Goal: Transaction & Acquisition: Purchase product/service

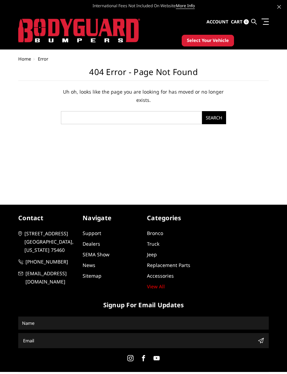
scroll to position [17, 0]
click at [50, 35] on img at bounding box center [79, 31] width 122 height 24
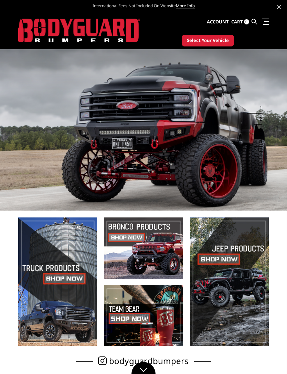
click at [217, 38] on span "Select Your Vehicle" at bounding box center [208, 40] width 42 height 7
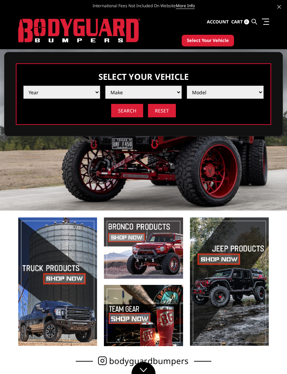
click at [64, 99] on select "Year 2025 2024 2023 2022 2021 2020 2019 2018 2017 2016 2015 2014 2013 2012 2011…" at bounding box center [61, 92] width 77 height 13
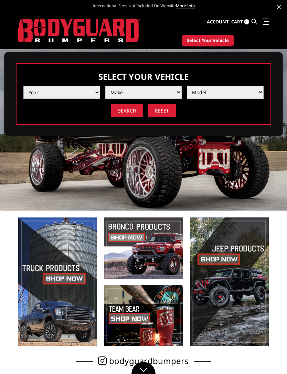
select select "yr_2025"
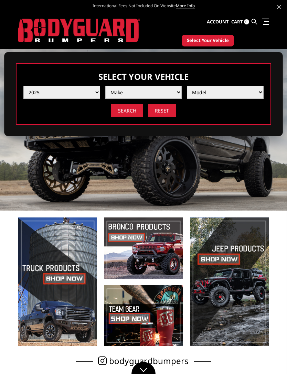
click at [166, 99] on select "Make Chevrolet Ford GMC Ram Toyota" at bounding box center [143, 92] width 77 height 13
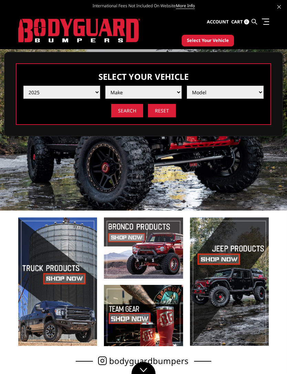
select select "mk_ram"
click at [222, 93] on select "Model 1500 6-Lug 1500 Rebel 2500 / 3500 4500 / 5500 RHO" at bounding box center [225, 92] width 77 height 13
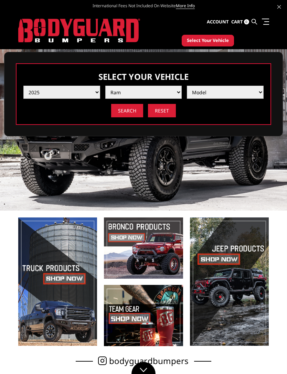
select select "md_4500-5500"
click at [126, 109] on input "Search" at bounding box center [127, 110] width 32 height 13
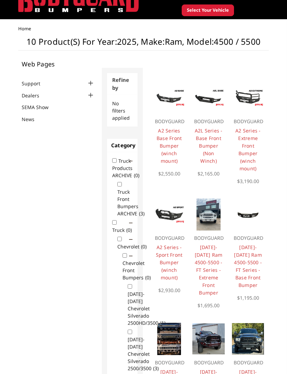
scroll to position [30, 0]
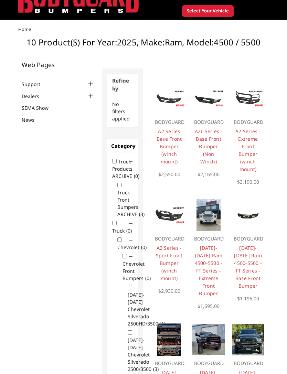
click at [249, 146] on link "A2 Series - Extreme Front Bumper (winch mount)" at bounding box center [247, 150] width 25 height 44
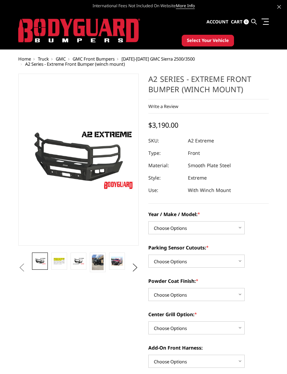
click at [61, 261] on img at bounding box center [59, 261] width 12 height 8
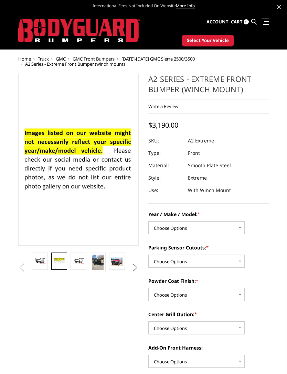
click at [75, 263] on img at bounding box center [79, 261] width 12 height 7
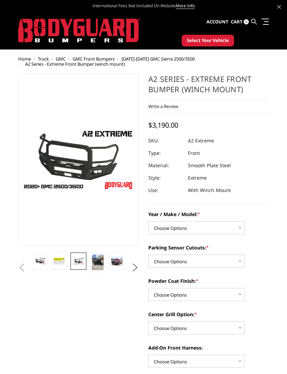
click at [97, 266] on img at bounding box center [98, 262] width 12 height 15
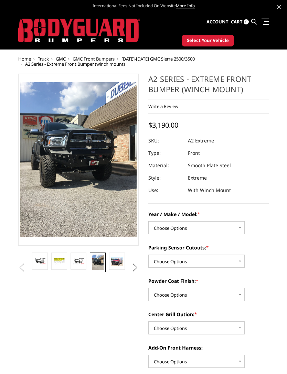
click at [119, 266] on link at bounding box center [117, 260] width 16 height 17
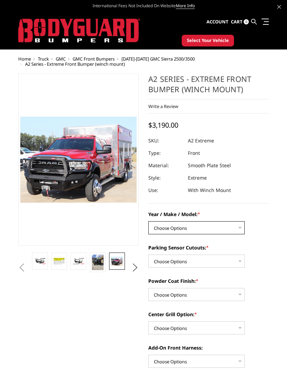
click at [222, 226] on select "Choose Options Chevrolet 20-23 2500 / 3500 Ford 17-22 F250 / F350 Ford 17-22 F4…" at bounding box center [196, 227] width 96 height 13
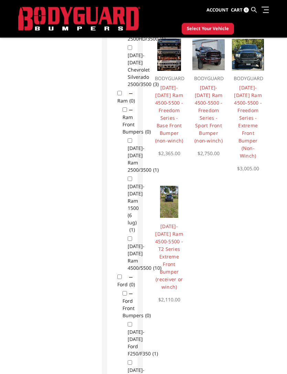
scroll to position [296, 0]
click at [175, 239] on link "2019-2025 Ram 4500-5500 - T2 Series Extreme Front Bumper (receiver or winch)" at bounding box center [169, 256] width 28 height 67
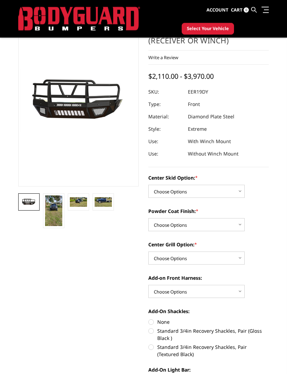
scroll to position [41, 0]
click at [53, 214] on img at bounding box center [53, 210] width 17 height 31
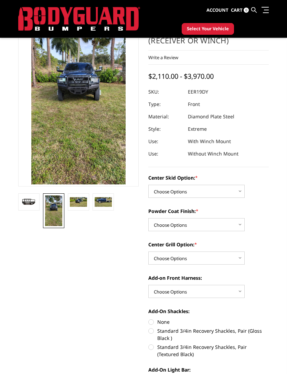
click at [79, 201] on img at bounding box center [78, 202] width 17 height 10
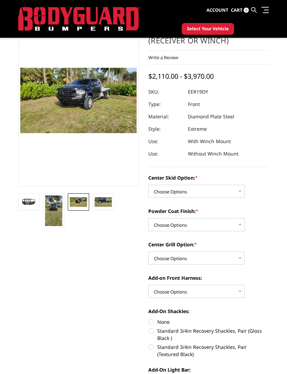
click at [101, 202] on img at bounding box center [103, 202] width 17 height 10
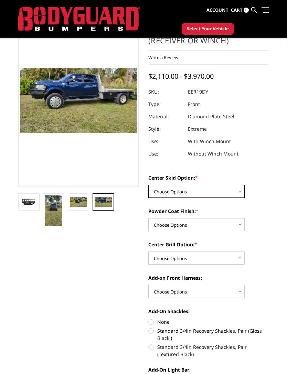
click at [211, 190] on select "Choose Options Standard center skid plate (included) Receiver tube Winch mount …" at bounding box center [196, 191] width 96 height 13
select select "626"
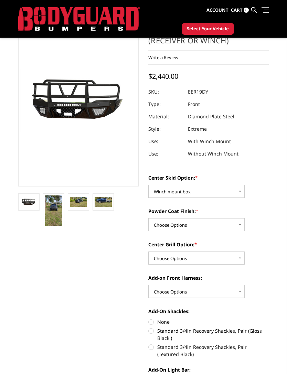
click at [74, 203] on img at bounding box center [78, 202] width 17 height 10
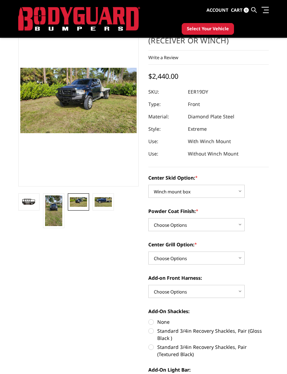
click at [101, 206] on img at bounding box center [103, 202] width 17 height 10
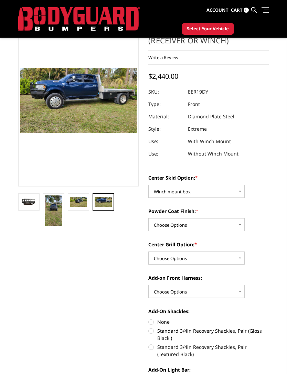
click at [78, 206] on img at bounding box center [78, 202] width 17 height 10
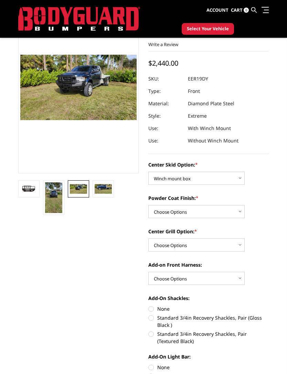
scroll to position [52, 0]
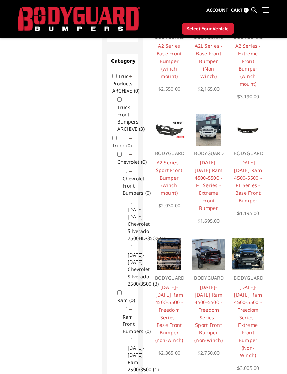
scroll to position [98, 0]
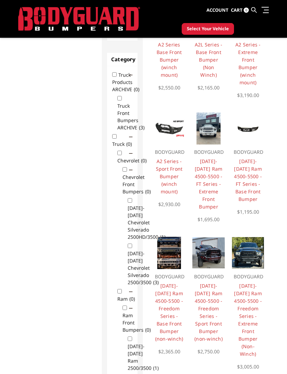
click at [216, 174] on link "[DATE]-[DATE] Ram 4500-5500 - FT Series - Extreme Front Bumper" at bounding box center [209, 184] width 28 height 52
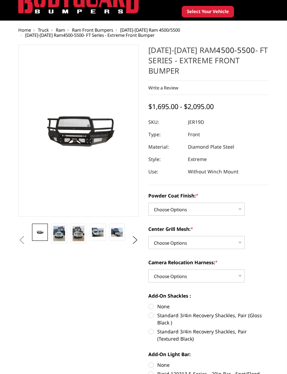
scroll to position [29, 0]
click at [61, 235] on img at bounding box center [59, 233] width 12 height 15
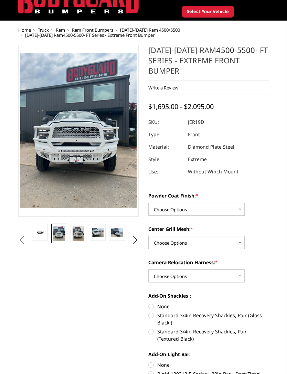
click at [86, 238] on link at bounding box center [79, 234] width 16 height 20
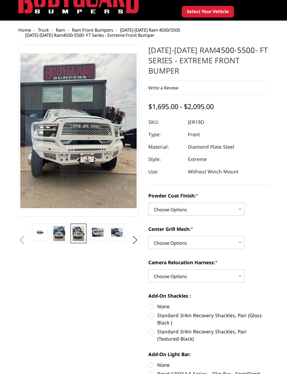
click at [100, 236] on img at bounding box center [98, 232] width 12 height 9
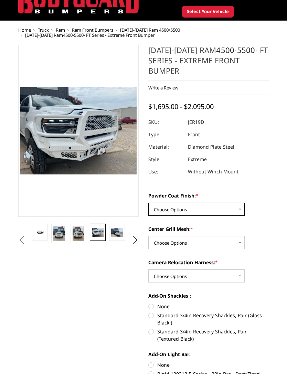
click at [212, 211] on select "Choose Options Bare Metal Gloss Black Powder Coat Textured Black Powder Coat" at bounding box center [196, 209] width 96 height 13
select select "3236"
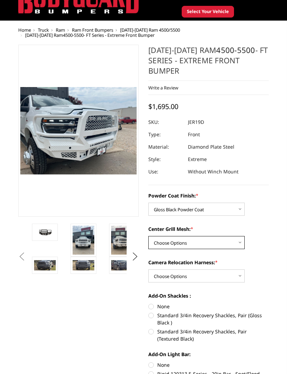
click at [203, 243] on select "Choose Options WITH Expanded Metal in Center Grill WITHOUT Expanded Metal in Ce…" at bounding box center [196, 242] width 96 height 13
select select "3238"
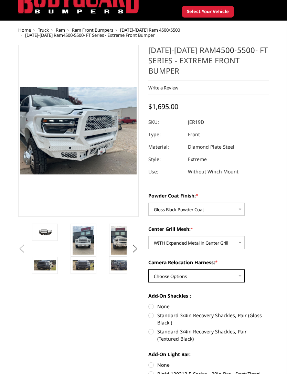
click at [193, 275] on select "Choose Options WITH Camera Relocation Harness WITHOUT Camera Relocation Harness" at bounding box center [196, 275] width 96 height 13
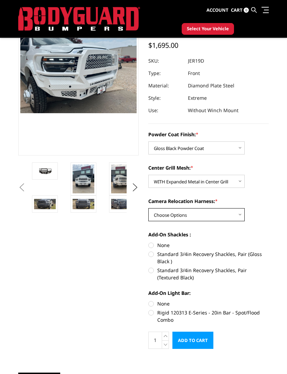
scroll to position [71, 0]
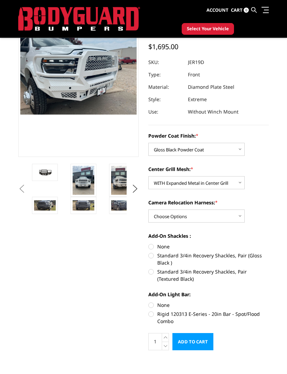
click at [148, 315] on label "Rigid 120313 E-Series - 20in Bar - Spot/Flood Combo" at bounding box center [208, 317] width 120 height 14
click at [269, 302] on input "Rigid 120313 E-Series - 20in Bar - Spot/Flood Combo" at bounding box center [269, 301] width 0 height 0
radio input "true"
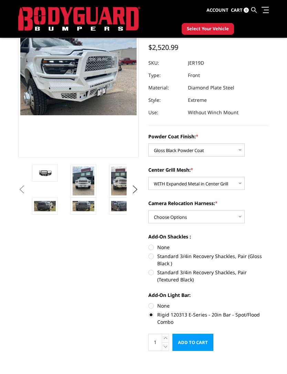
click at [151, 303] on label "None" at bounding box center [208, 305] width 120 height 7
click at [149, 302] on input "None" at bounding box center [148, 302] width 0 height 0
radio input "true"
click at [150, 309] on label "None" at bounding box center [208, 305] width 120 height 7
click at [149, 302] on input "None" at bounding box center [148, 302] width 0 height 0
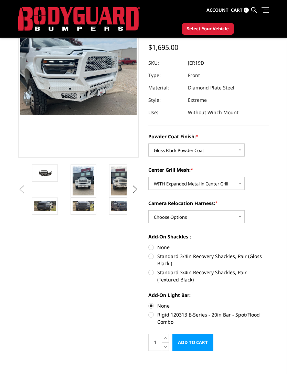
click at [149, 259] on label "Standard 3/4in Recovery Shackles, Pair (Gloss Black )" at bounding box center [208, 259] width 120 height 14
click at [269, 244] on input "Standard 3/4in Recovery Shackles, Pair (Gloss Black )" at bounding box center [269, 244] width 0 height 0
radio input "true"
click at [152, 242] on div "Add-On Shackles : None Standard 3/4in Recovery Shackles, Pair (Gloss Black ) St…" at bounding box center [208, 257] width 120 height 49
click at [151, 249] on label "None" at bounding box center [208, 247] width 120 height 7
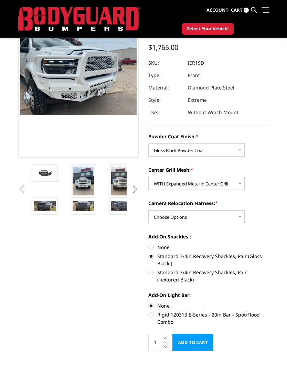
click at [149, 244] on input "None" at bounding box center [148, 244] width 0 height 0
radio input "true"
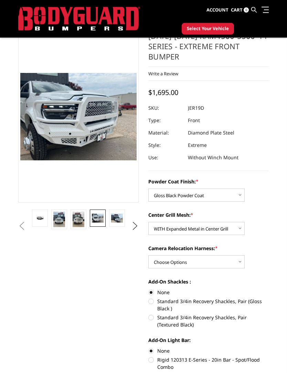
scroll to position [0, 0]
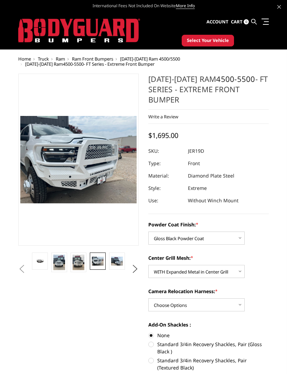
click at [114, 257] on img at bounding box center [117, 261] width 12 height 9
